Goal: Navigation & Orientation: Find specific page/section

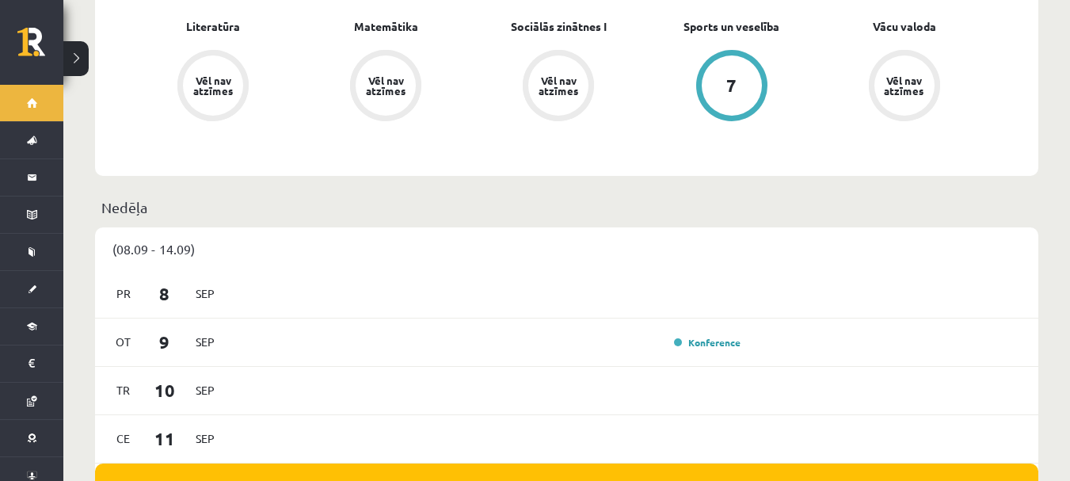
scroll to position [760, 0]
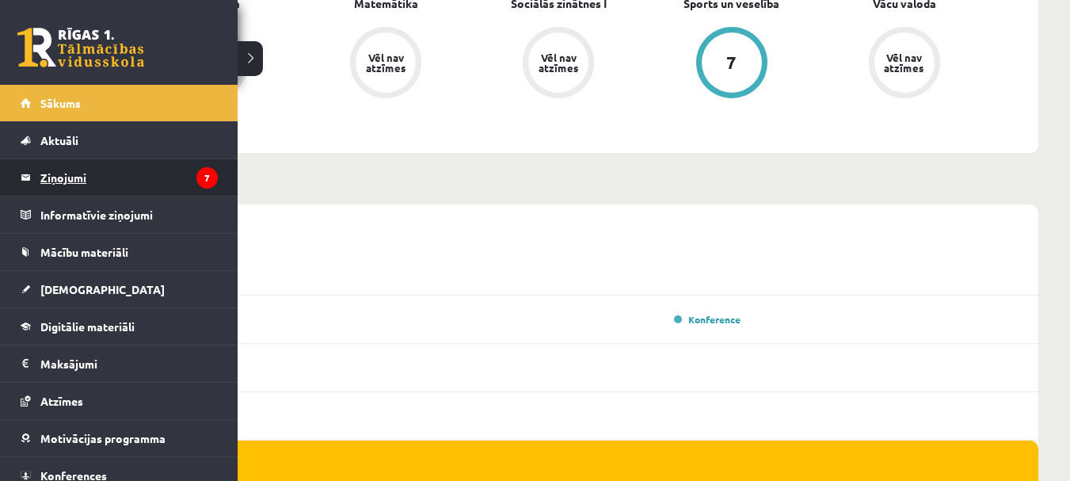
click at [51, 179] on legend "Ziņojumi 7" at bounding box center [128, 177] width 177 height 36
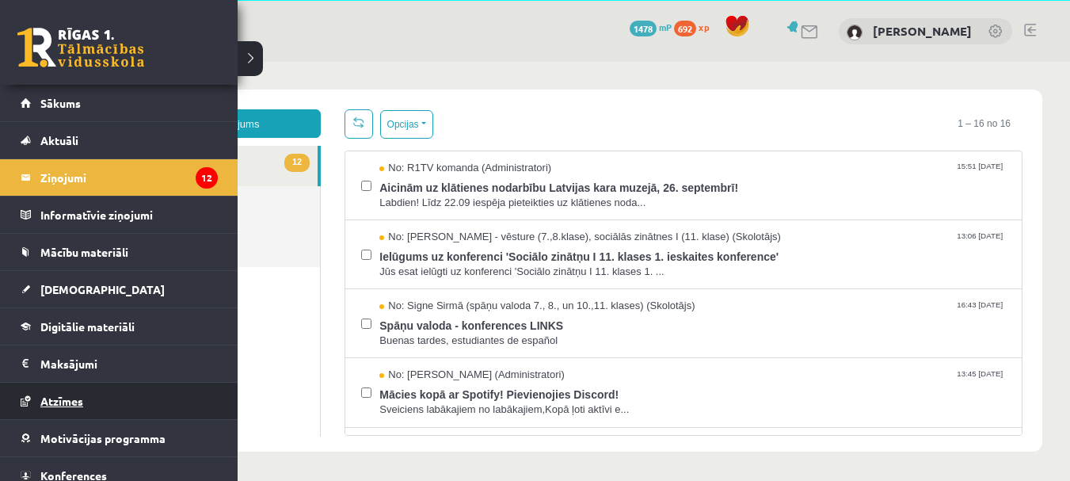
click at [24, 405] on link "Atzīmes" at bounding box center [119, 400] width 197 height 36
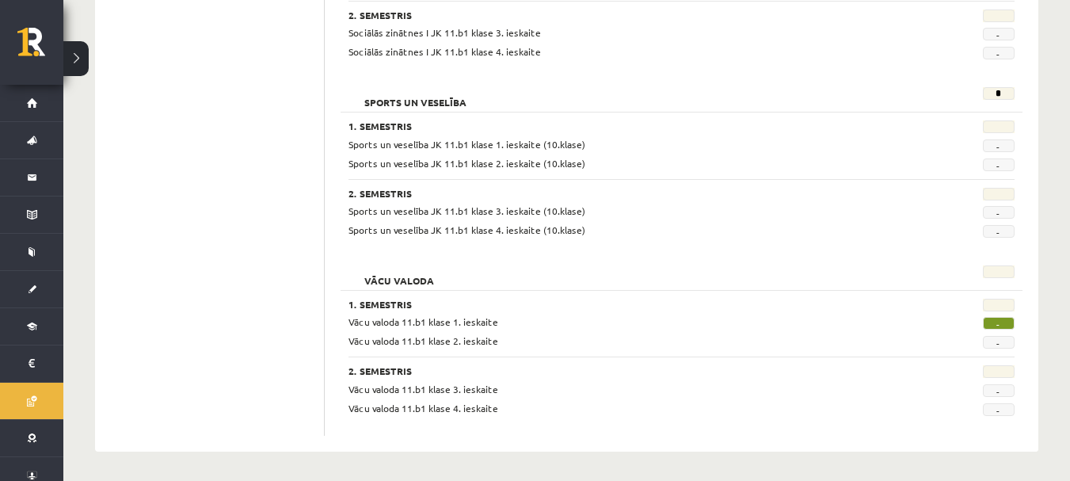
scroll to position [1655, 0]
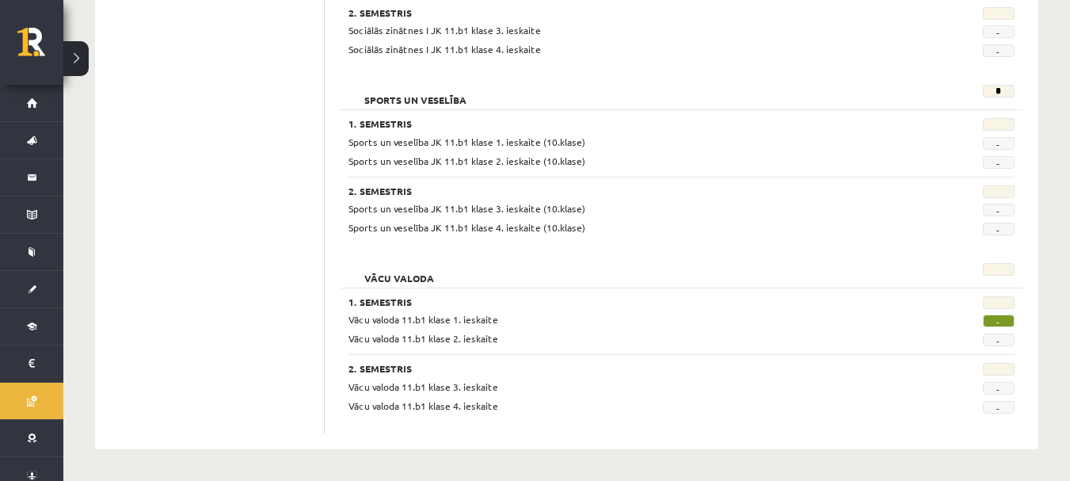
click at [1001, 318] on span "-" at bounding box center [999, 320] width 32 height 13
click at [991, 319] on span "-" at bounding box center [999, 320] width 32 height 13
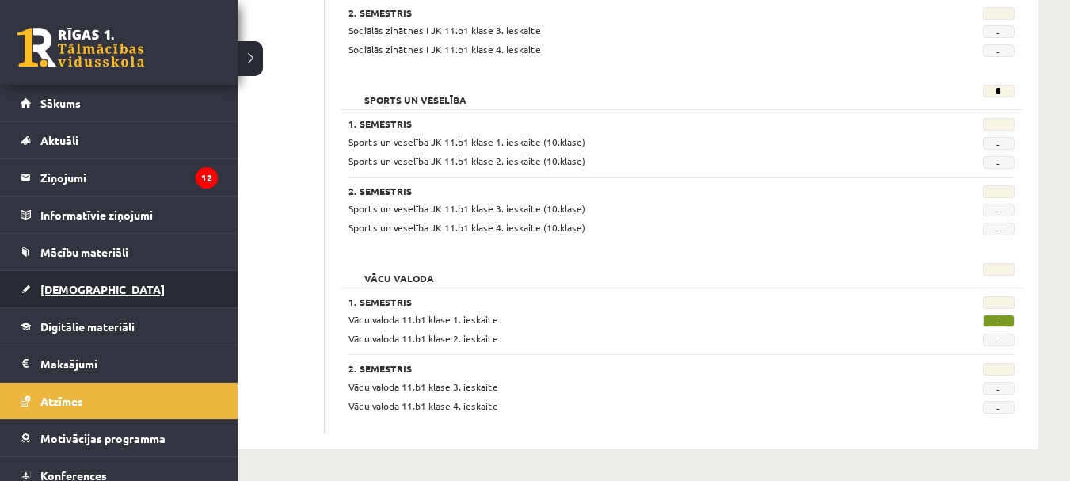
click at [45, 291] on span "[DEMOGRAPHIC_DATA]" at bounding box center [102, 289] width 124 height 14
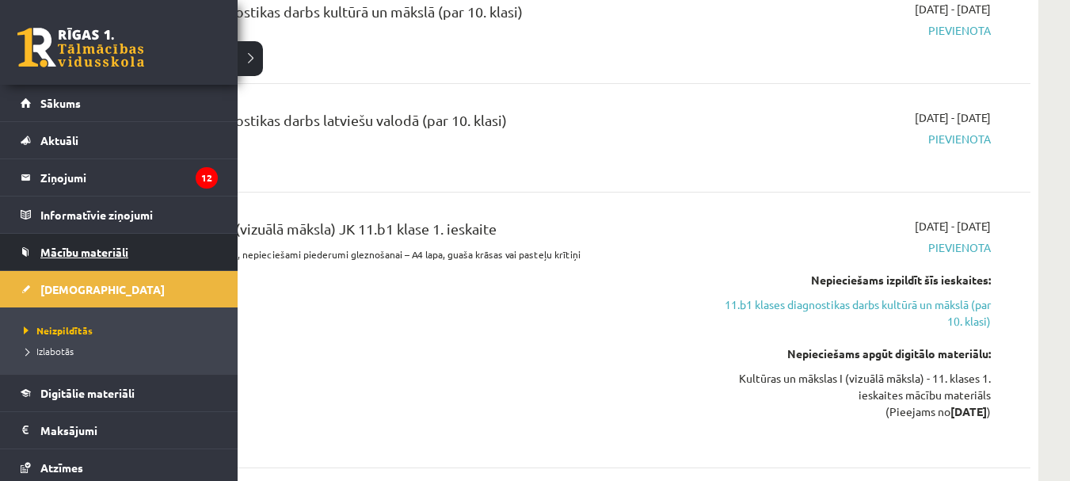
click at [46, 253] on span "Mācību materiāli" at bounding box center [84, 252] width 88 height 14
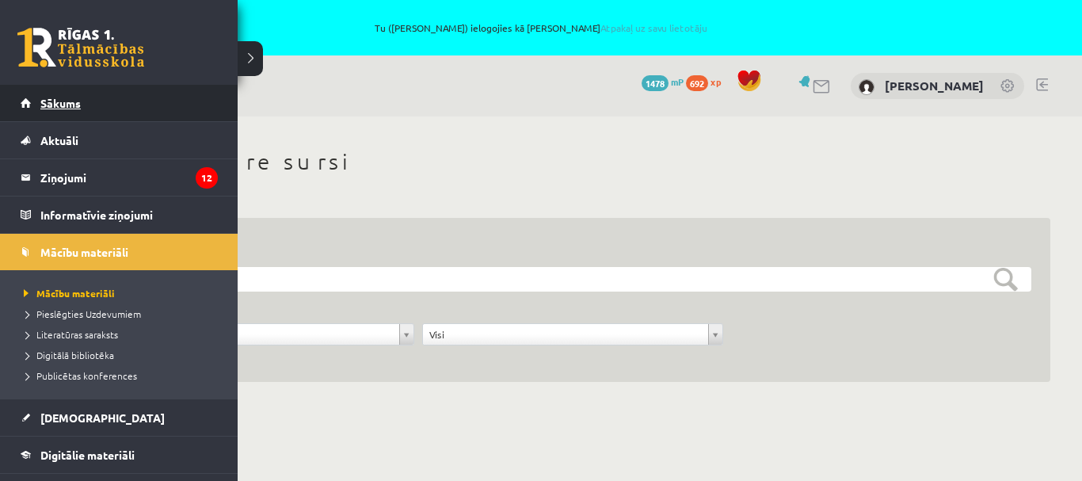
click at [30, 104] on link "Sākums" at bounding box center [119, 103] width 197 height 36
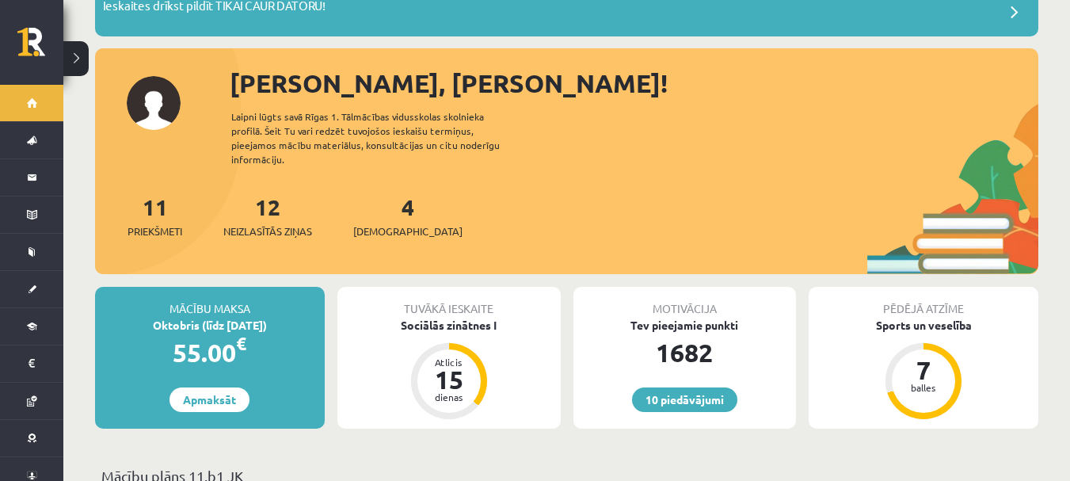
scroll to position [222, 0]
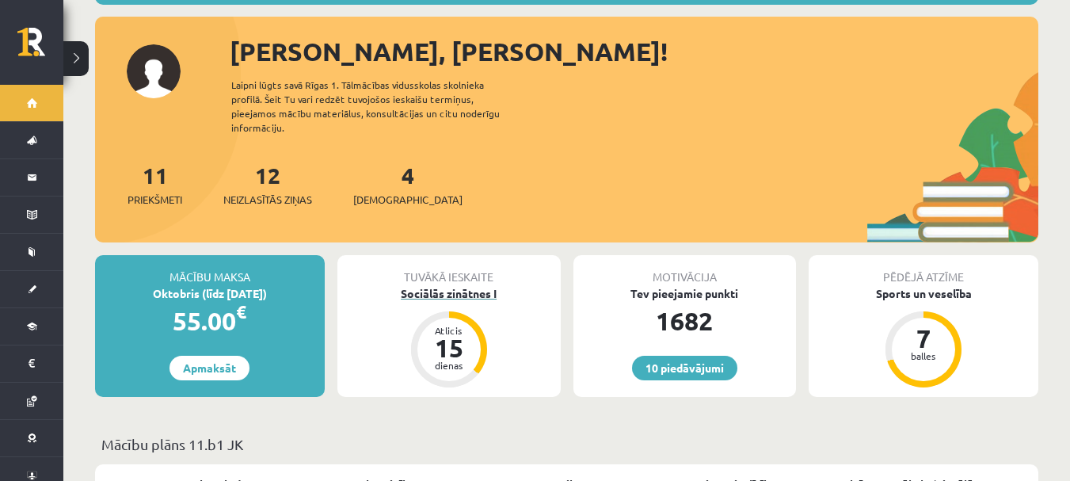
click at [445, 335] on div "15" at bounding box center [449, 347] width 48 height 25
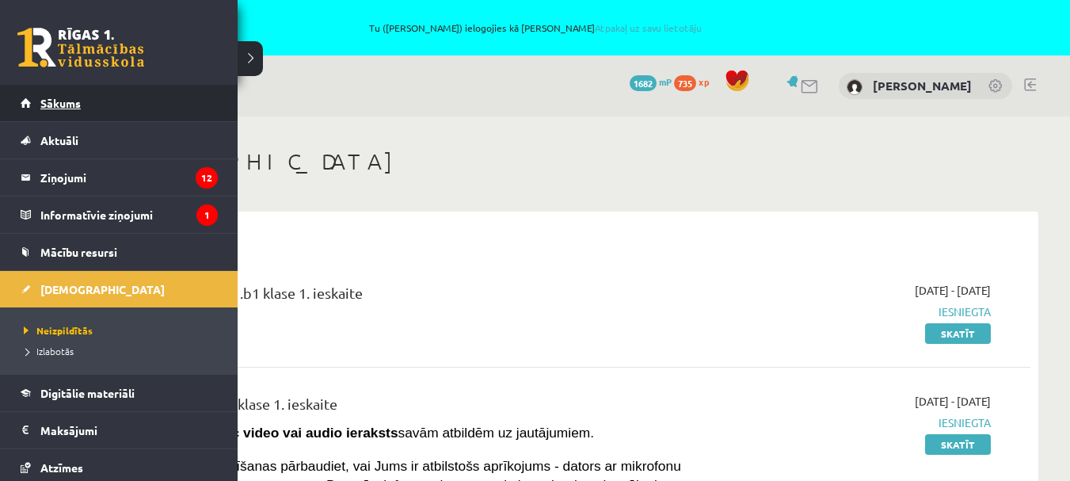
click at [29, 100] on link "Sākums" at bounding box center [119, 103] width 197 height 36
